Goal: Connect with others: Connect with others

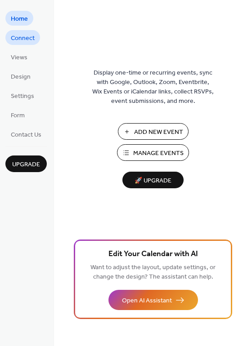
click at [27, 39] on span "Connect" at bounding box center [23, 38] width 24 height 9
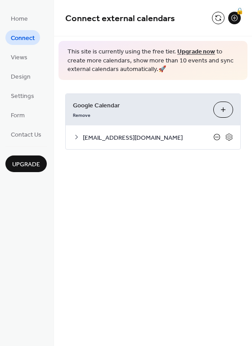
click at [217, 137] on icon at bounding box center [216, 136] width 7 height 7
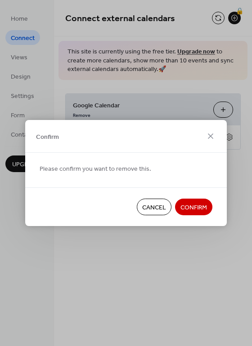
click at [204, 204] on span "Confirm" at bounding box center [193, 207] width 27 height 9
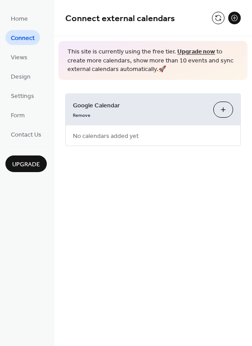
click at [225, 107] on button "Choose Calendars" at bounding box center [223, 110] width 20 height 16
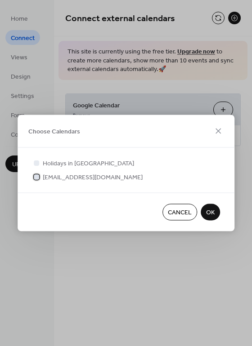
click at [73, 176] on span "[EMAIL_ADDRESS][DOMAIN_NAME]" at bounding box center [93, 177] width 100 height 9
click at [213, 212] on span "OK" at bounding box center [210, 212] width 9 height 9
